Goal: Information Seeking & Learning: Learn about a topic

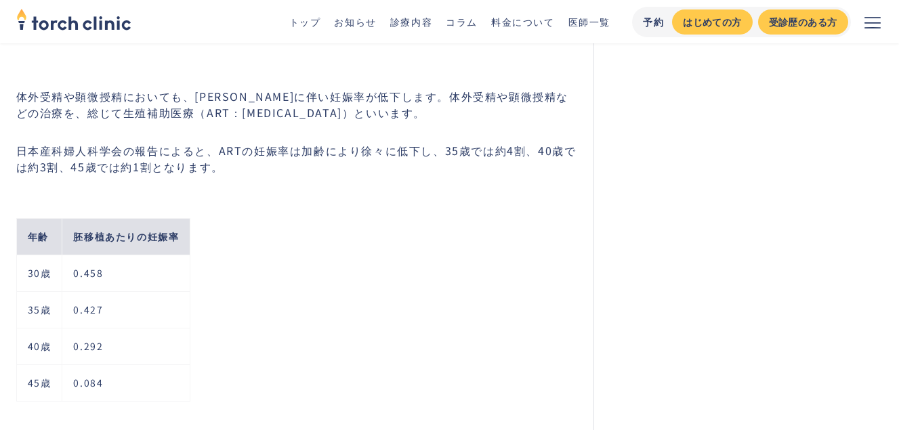
scroll to position [1355, 0]
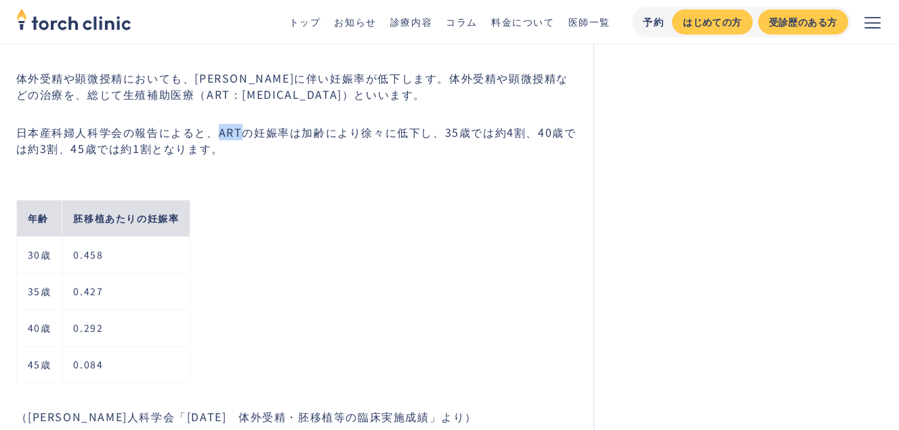
drag, startPoint x: 243, startPoint y: 136, endPoint x: 221, endPoint y: 136, distance: 21.7
click at [221, 136] on p "日本産科婦人科学会の報告によると、ARTの妊娠率は加齢により徐々に低下し、35歳では約4割、40歳では約3割、45歳では約1割となります。" at bounding box center [297, 140] width 562 height 33
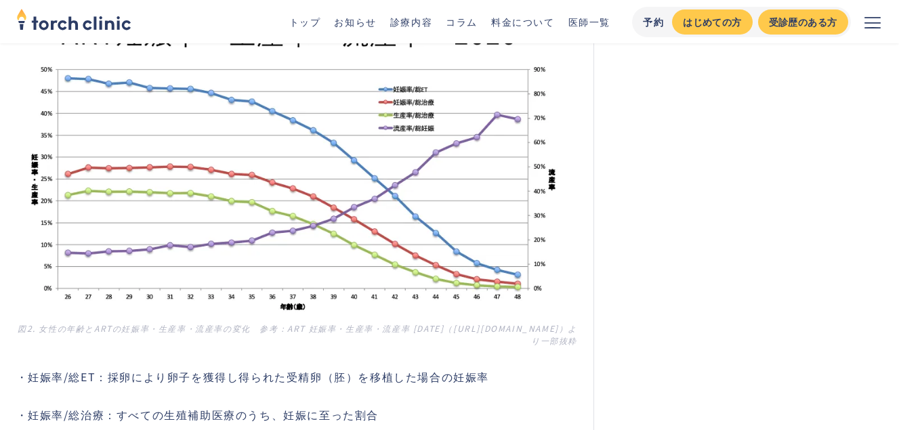
scroll to position [1016, 0]
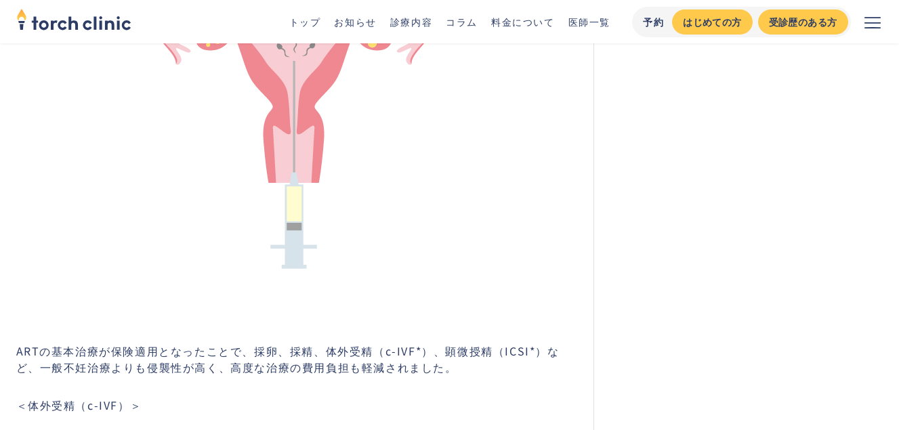
scroll to position [1152, 0]
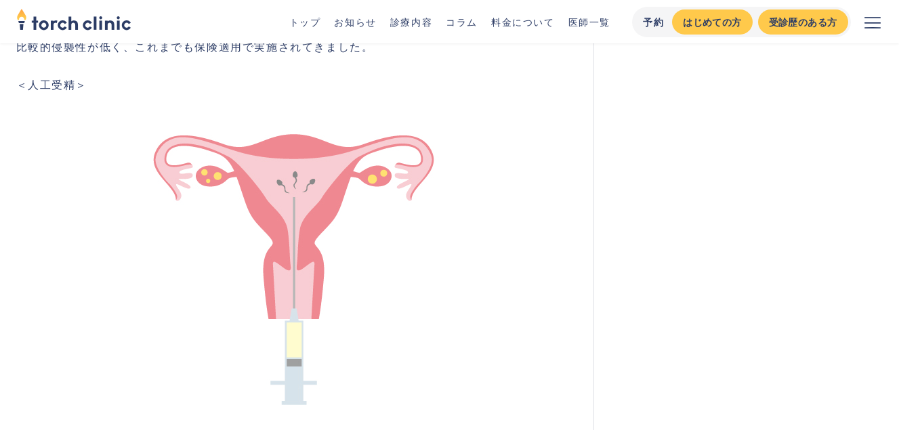
scroll to position [474, 0]
